Goal: Use online tool/utility: Utilize a website feature to perform a specific function

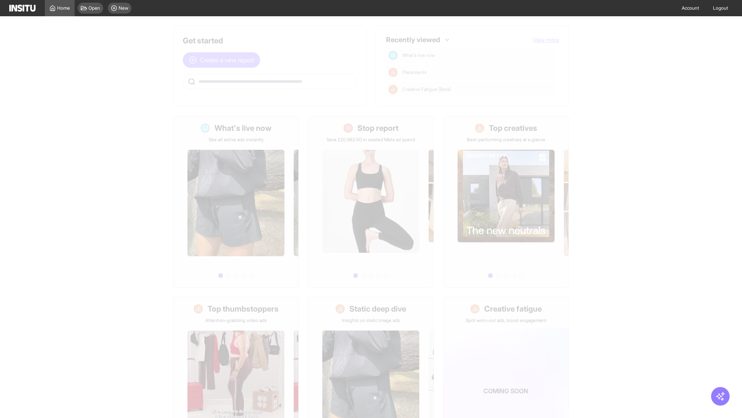
click at [223, 60] on span "Create a new report" at bounding box center [227, 59] width 54 height 9
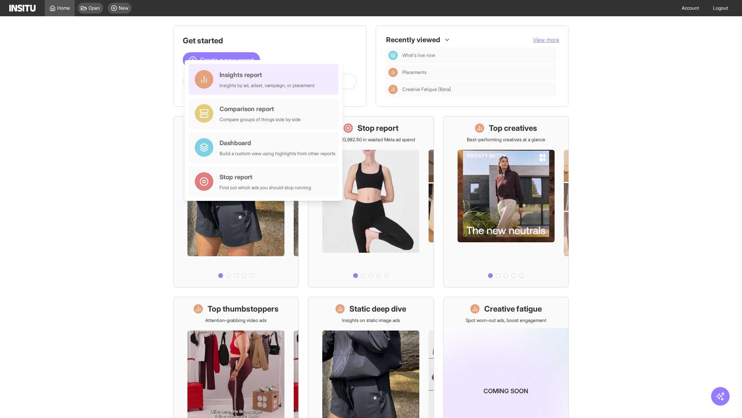
click at [266, 79] on div "Insights report Insights by ad, adset, campaign, or placement" at bounding box center [267, 79] width 95 height 19
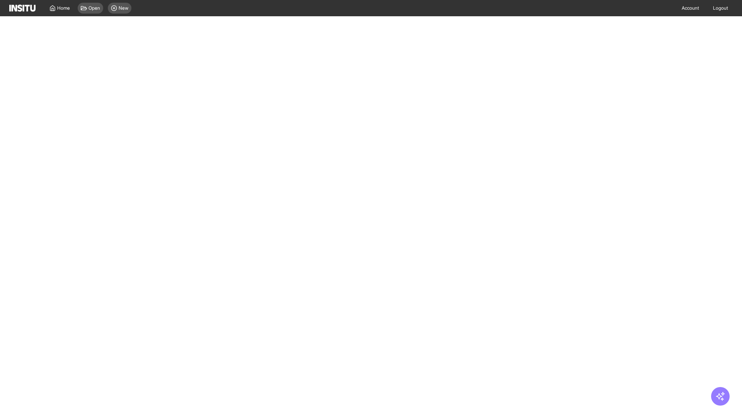
select select "**"
